Goal: Transaction & Acquisition: Purchase product/service

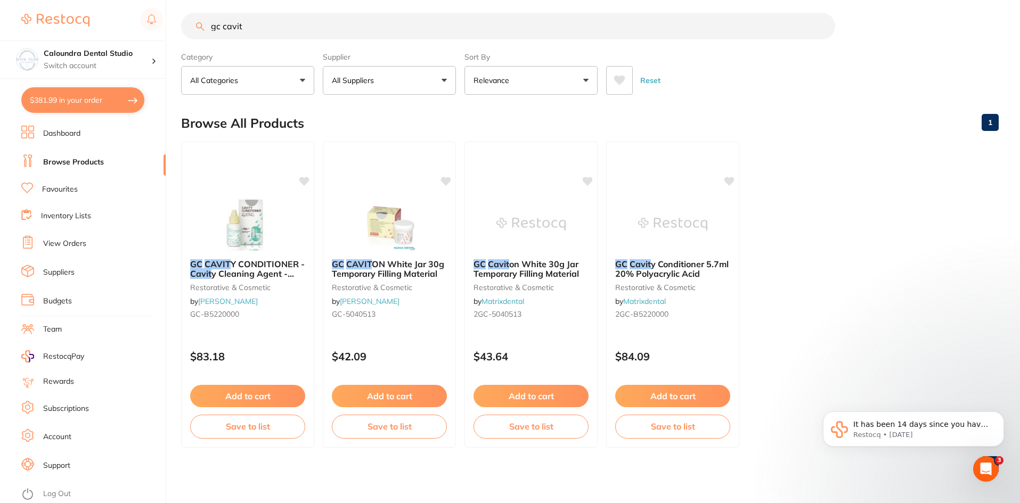
click at [263, 22] on input "gc cavit" at bounding box center [508, 26] width 654 height 27
drag, startPoint x: 100, startPoint y: 26, endPoint x: 92, endPoint y: 26, distance: 7.5
click at [92, 26] on div "$381.99 Caloundra Dental Studio Switch account Caloundra Dental Studio [GEOGRAP…" at bounding box center [510, 242] width 1020 height 503
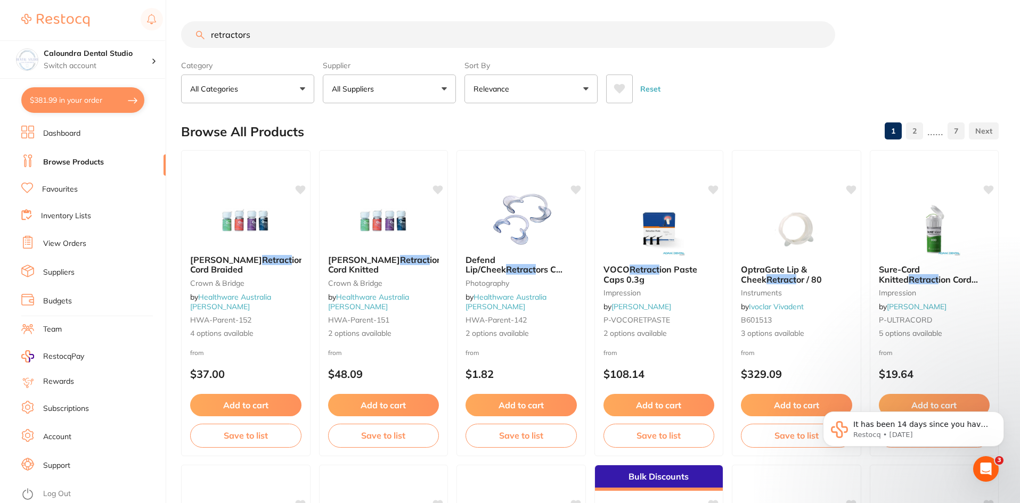
type input "retractors"
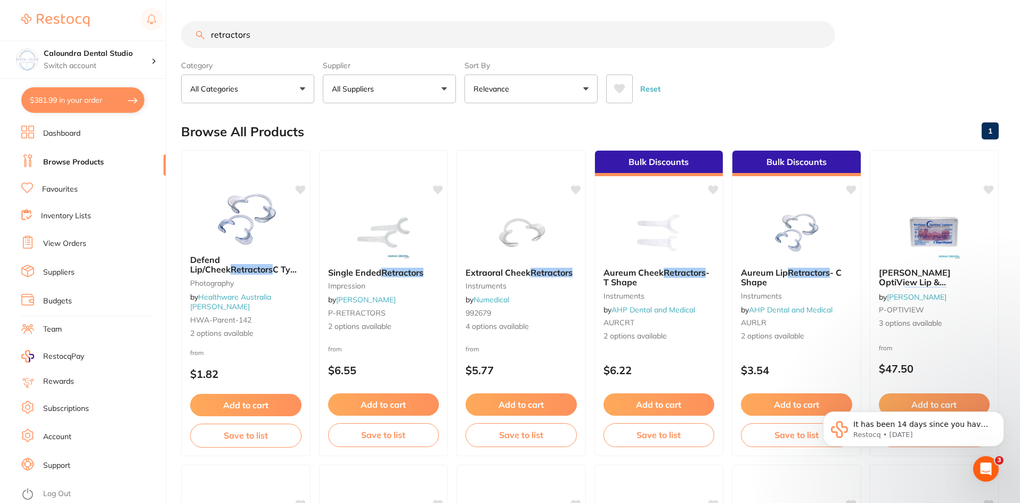
click at [356, 274] on span "Single Ended" at bounding box center [354, 272] width 53 height 11
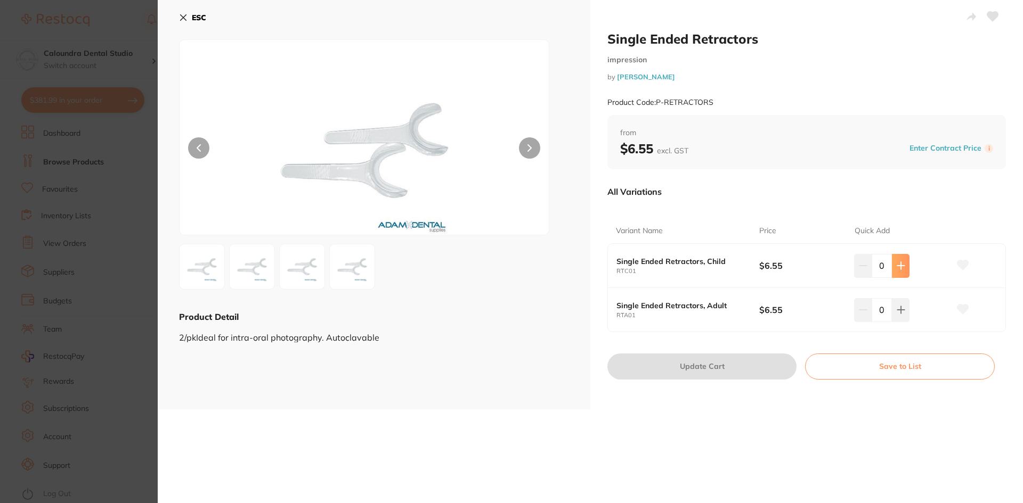
click at [904, 268] on button at bounding box center [901, 265] width 18 height 23
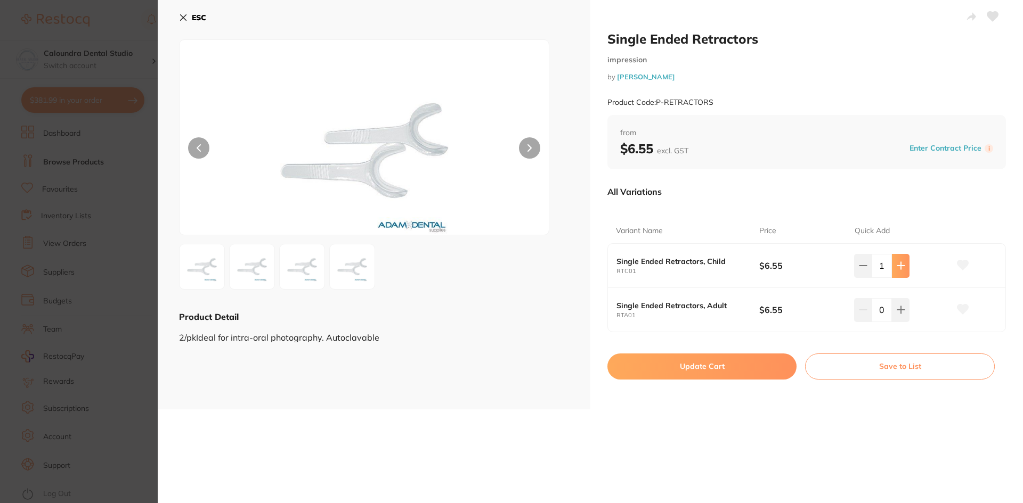
click at [904, 268] on button at bounding box center [901, 265] width 18 height 23
type input "5"
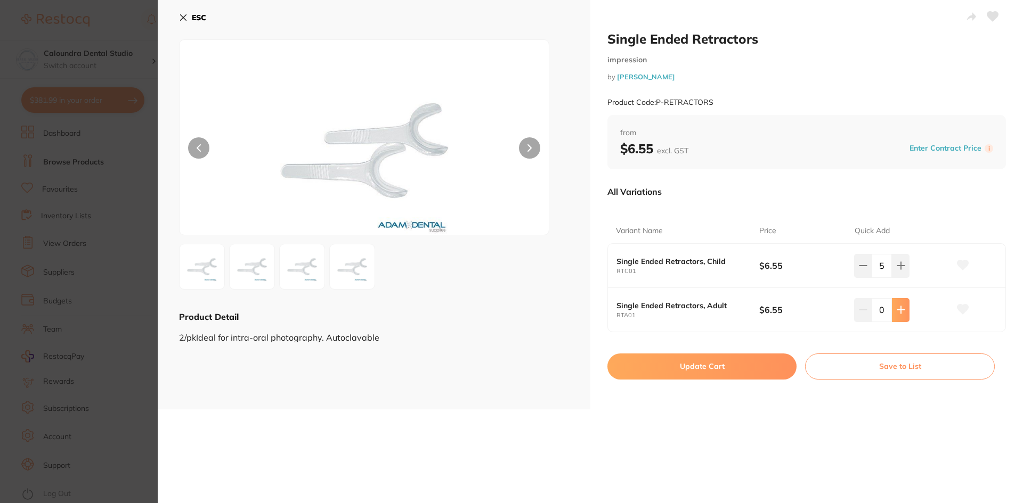
click at [901, 313] on icon at bounding box center [900, 310] width 9 height 9
type input "2"
drag, startPoint x: 685, startPoint y: 369, endPoint x: 700, endPoint y: 363, distance: 15.8
click at [687, 365] on button "Update Cart" at bounding box center [701, 367] width 189 height 26
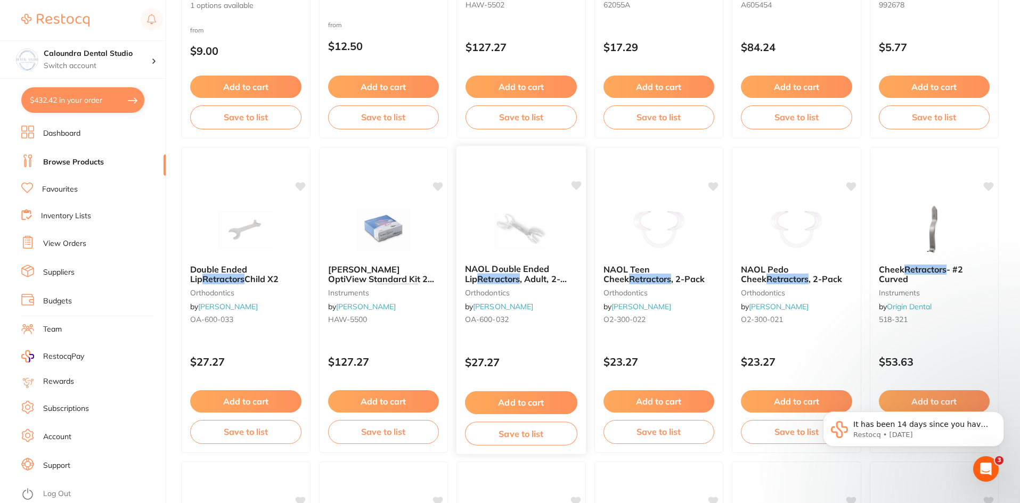
scroll to position [614, 0]
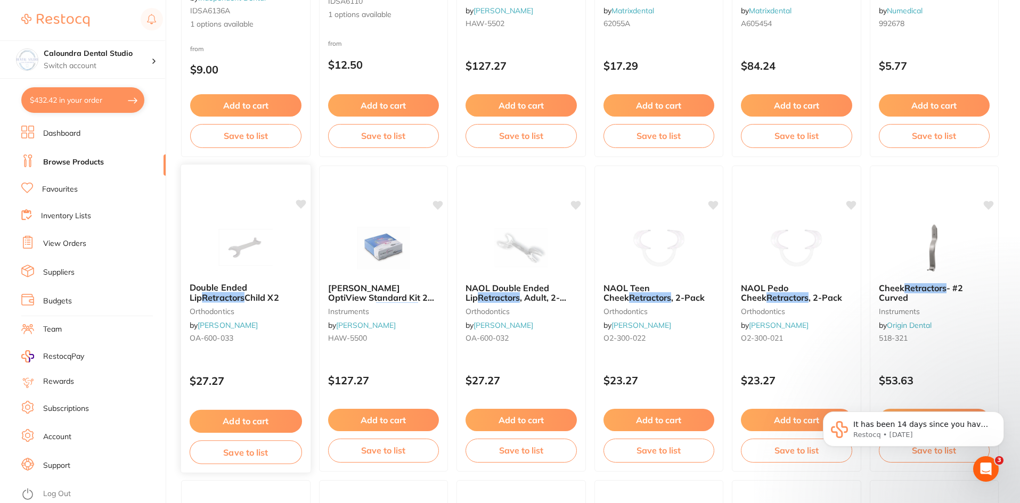
click at [224, 289] on span "Double Ended Lip" at bounding box center [219, 292] width 58 height 21
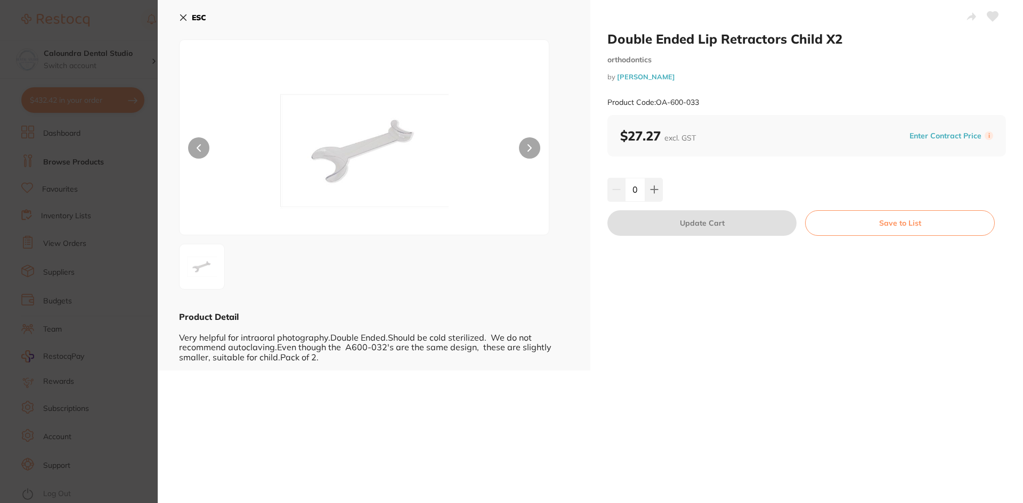
click at [191, 13] on button "ESC" at bounding box center [192, 18] width 27 height 18
